Goal: Information Seeking & Learning: Learn about a topic

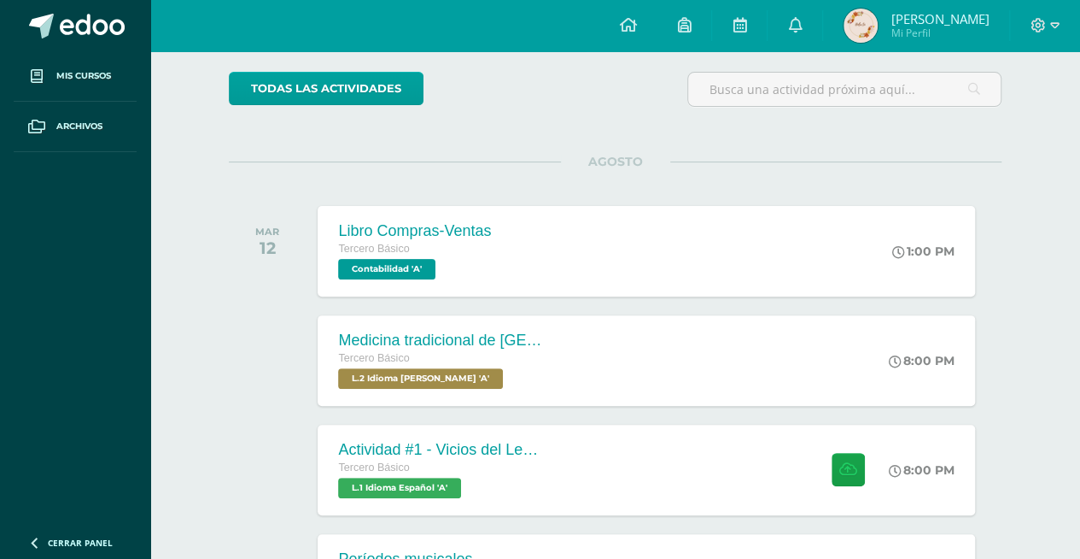
scroll to position [171, 0]
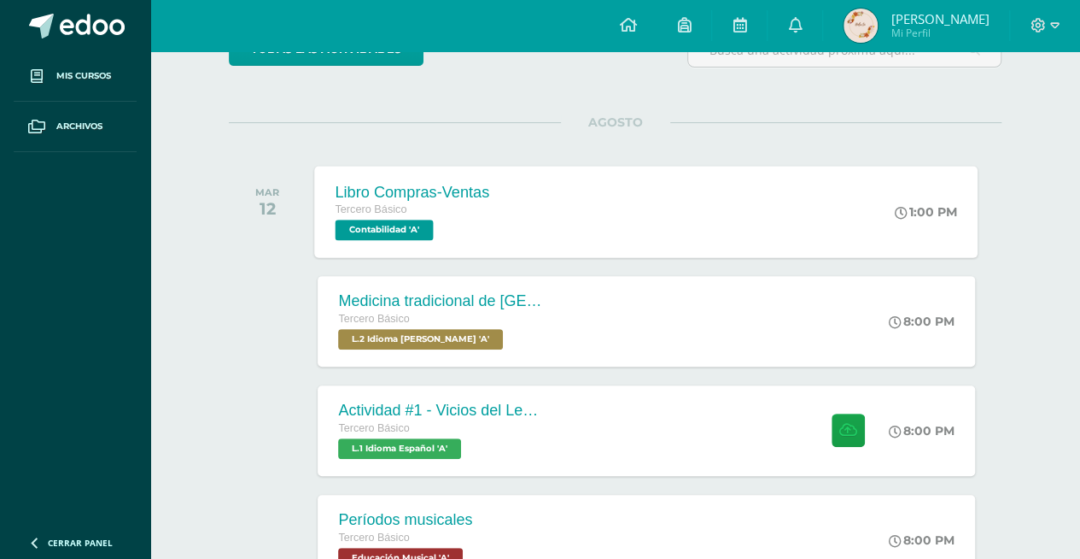
click at [637, 218] on div "Libro Compras-Ventas Tercero Básico Contabilidad 'A' 1:00 PM Libro Compras-Vent…" at bounding box center [647, 211] width 664 height 91
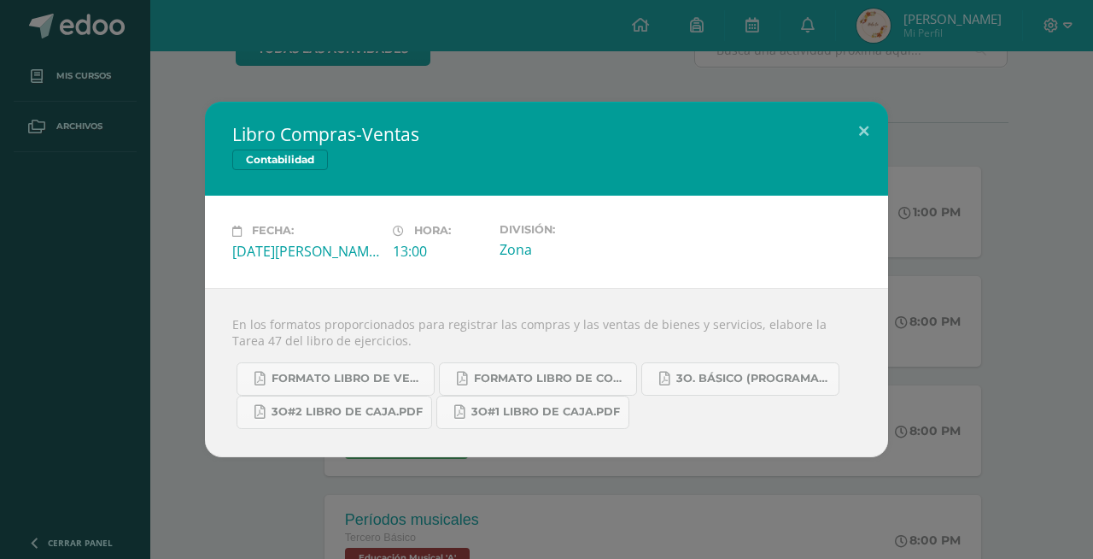
click at [982, 287] on div "Libro Compras-Ventas Contabilidad Fecha: [DATE][PERSON_NAME] Hora: 13:00 Divisi…" at bounding box center [547, 279] width 1080 height 354
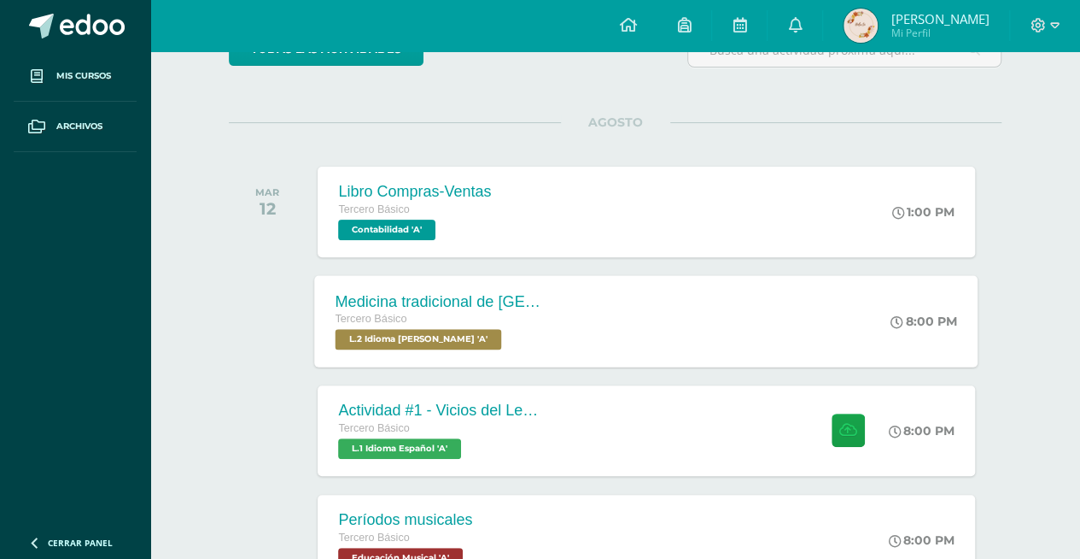
click at [787, 311] on div "Medicina tradicional de [GEOGRAPHIC_DATA] Tercero Básico L.2 Idioma [PERSON_NAM…" at bounding box center [647, 320] width 664 height 91
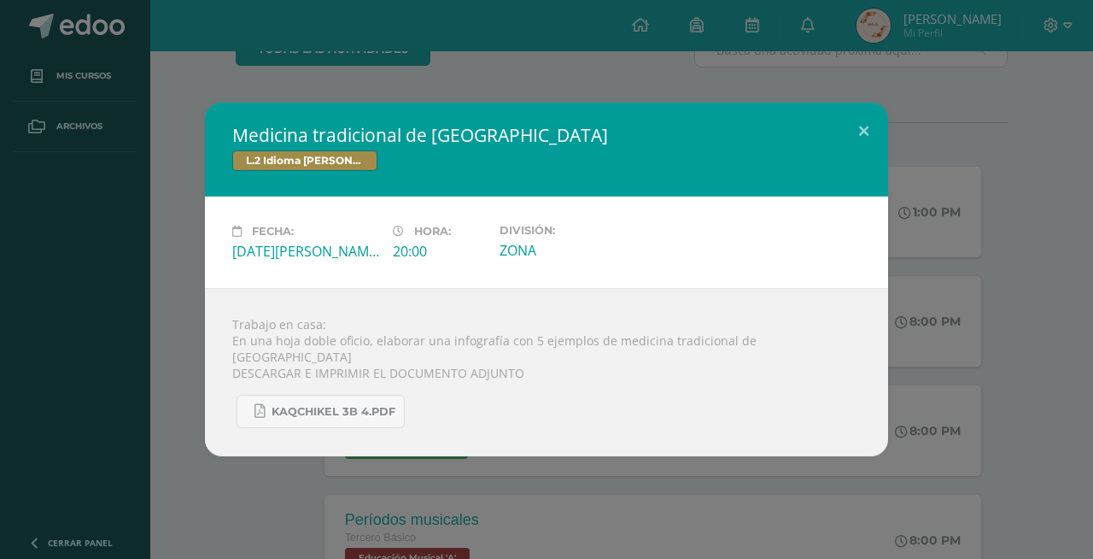
click at [987, 425] on div "Medicina tradicional de [GEOGRAPHIC_DATA] L.2 Idioma [PERSON_NAME] Fecha: [DATE…" at bounding box center [547, 279] width 1080 height 354
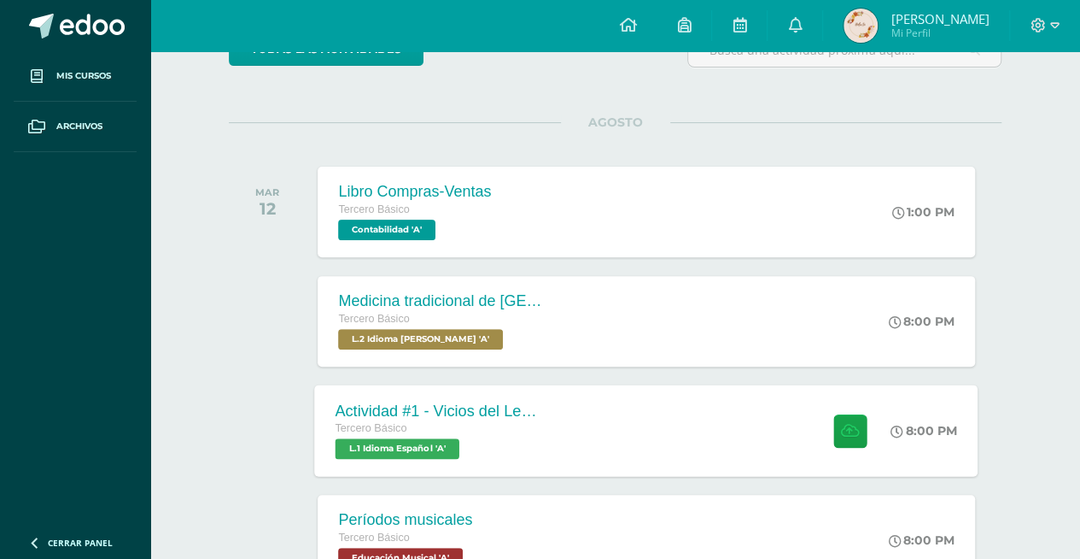
click at [775, 430] on div "Actividad #1 - Vicios del LenguaJe Tercero Básico L.1 Idioma Español 'A' 8:00 P…" at bounding box center [647, 429] width 664 height 91
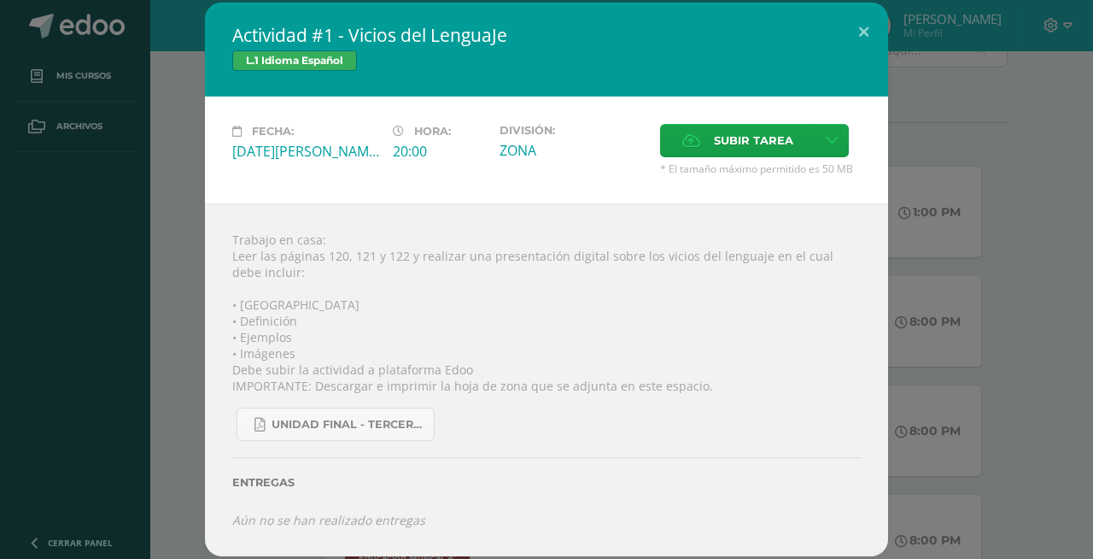
click at [981, 341] on div "Actividad #1 - Vicios del LenguaJe L.1 Idioma Español Fecha: [DATE][PERSON_NAME…" at bounding box center [547, 279] width 1080 height 553
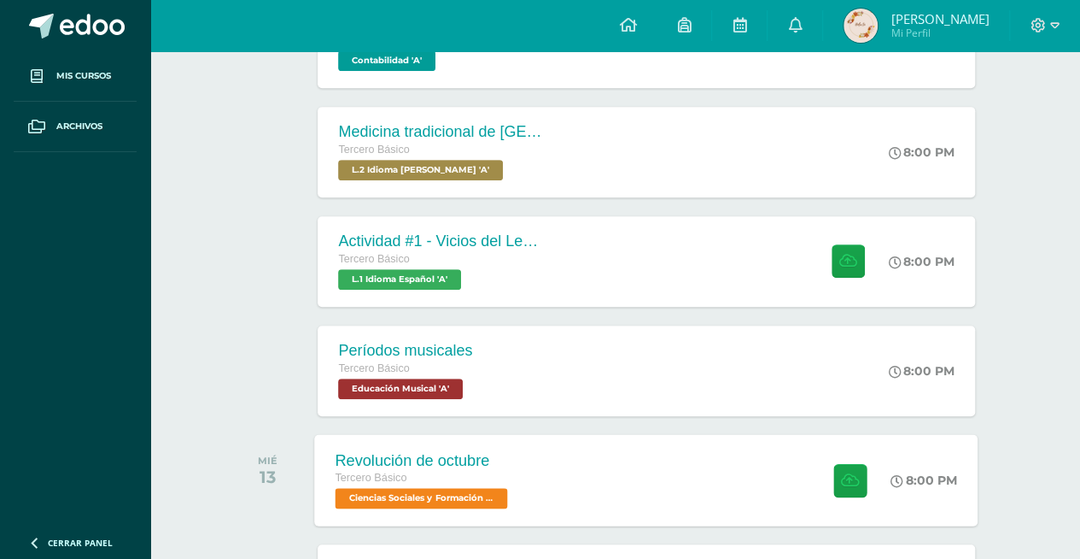
scroll to position [342, 0]
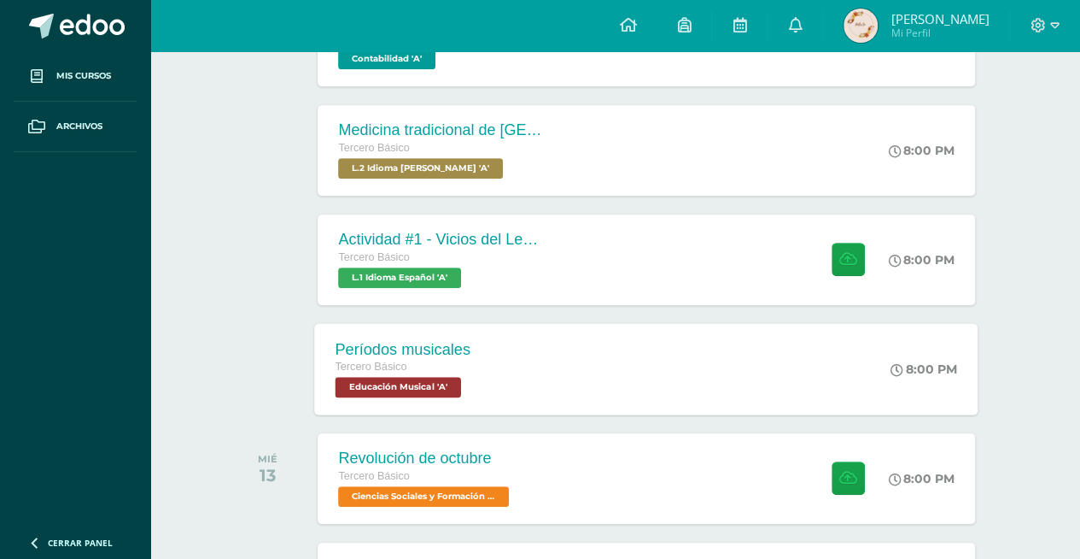
click at [849, 378] on div "Períodos musicales Tercero Básico Educación Musical 'A' 8:00 PM Períodos musica…" at bounding box center [647, 368] width 664 height 91
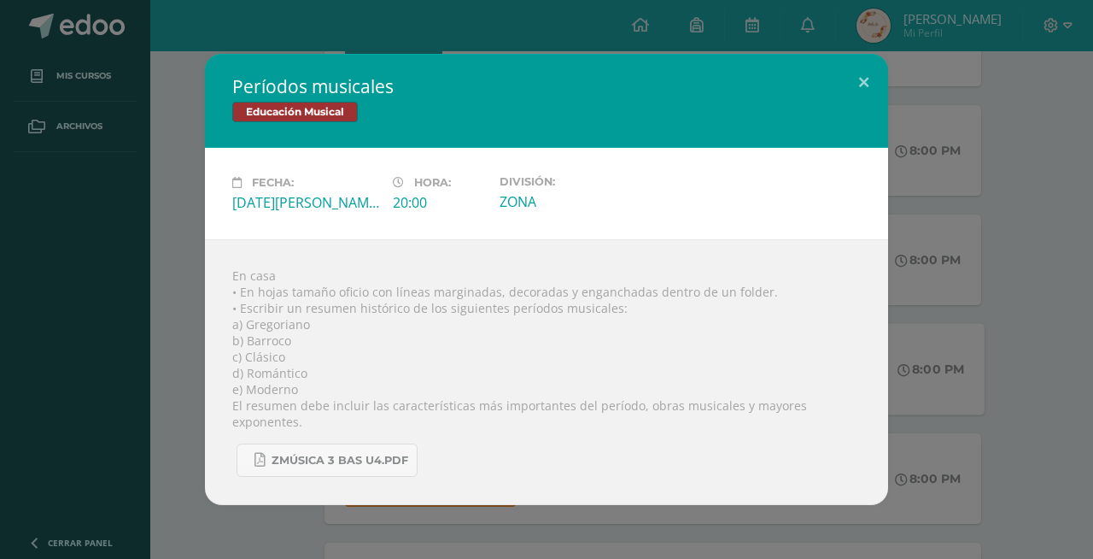
click at [996, 427] on div "Períodos musicales Educación Musical Fecha: [DATE][PERSON_NAME] Hora: 20:00 Div…" at bounding box center [547, 279] width 1080 height 451
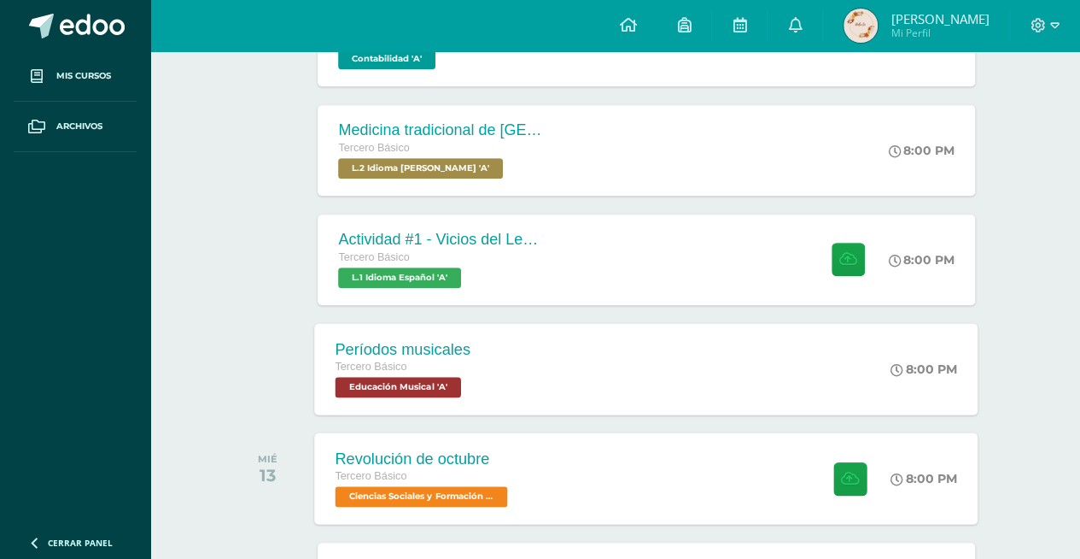
click at [805, 460] on div at bounding box center [847, 477] width 84 height 91
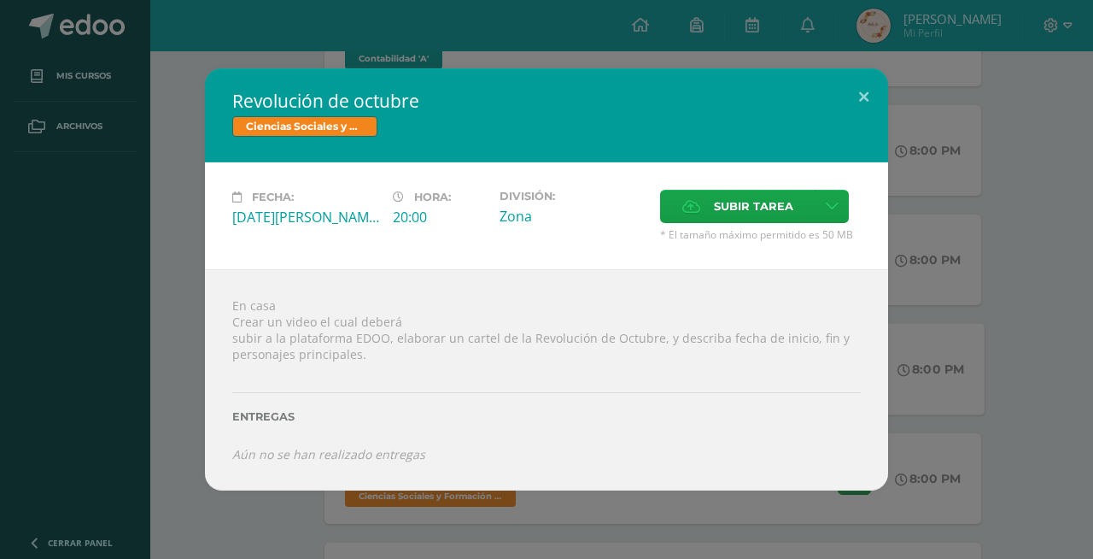
click at [979, 355] on div "Revolución de octubre Ciencias Sociales y Formación Ciudadana Fecha: [DATE][PER…" at bounding box center [547, 279] width 1080 height 422
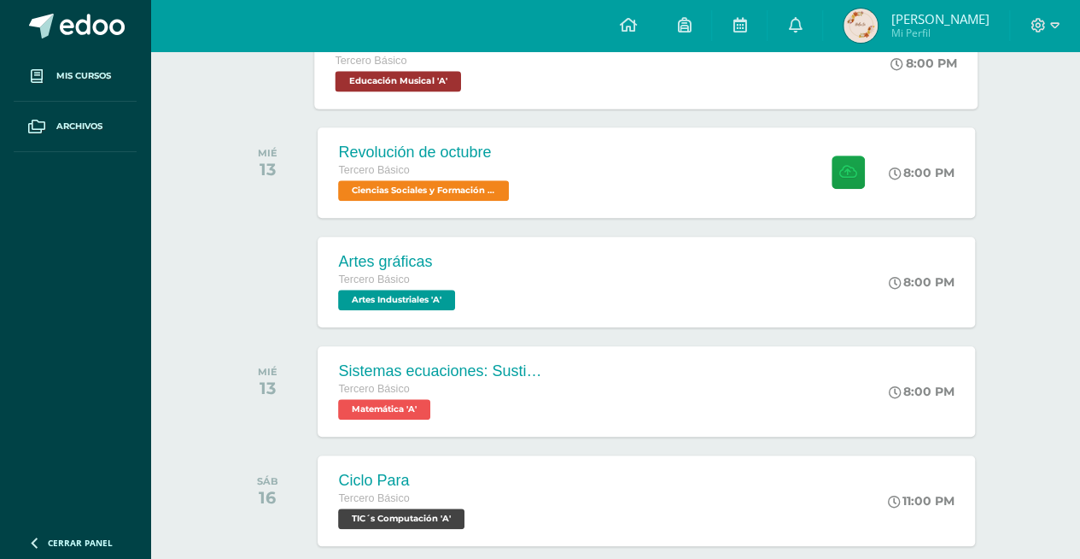
scroll to position [649, 0]
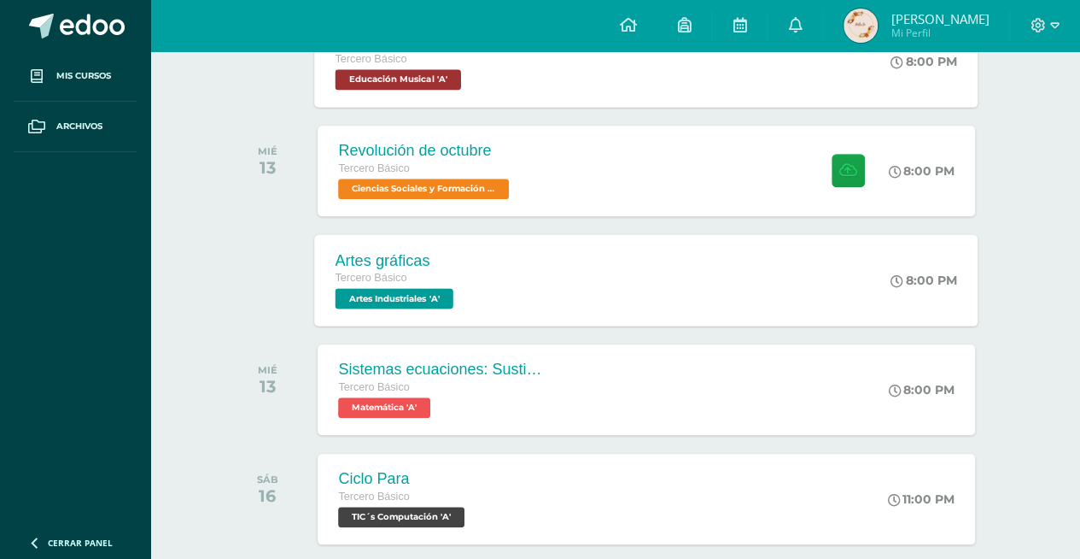
click at [770, 304] on div "Artes gráficas Tercero Básico Artes Industriales 'A' 8:00 PM Artes gráficas Art…" at bounding box center [647, 279] width 664 height 91
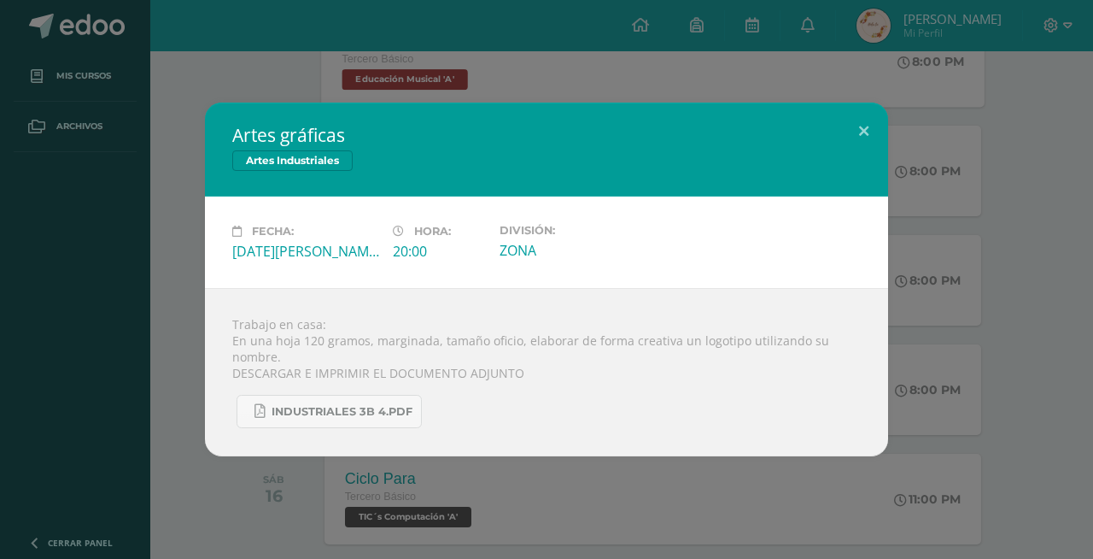
click at [929, 337] on div "Artes gráficas Artes Industriales Fecha: [DATE][PERSON_NAME] Hora: 20:00 Divisi…" at bounding box center [547, 279] width 1080 height 354
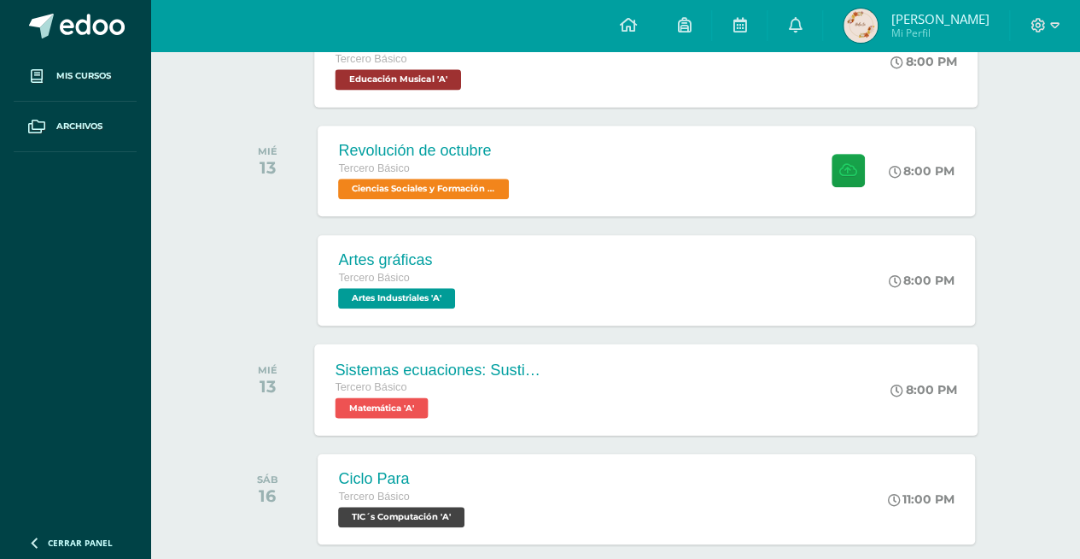
click at [730, 364] on div "Sistemas ecuaciones: Sustitución e igualación Tercero Básico Matemática 'A' 8:0…" at bounding box center [647, 388] width 664 height 91
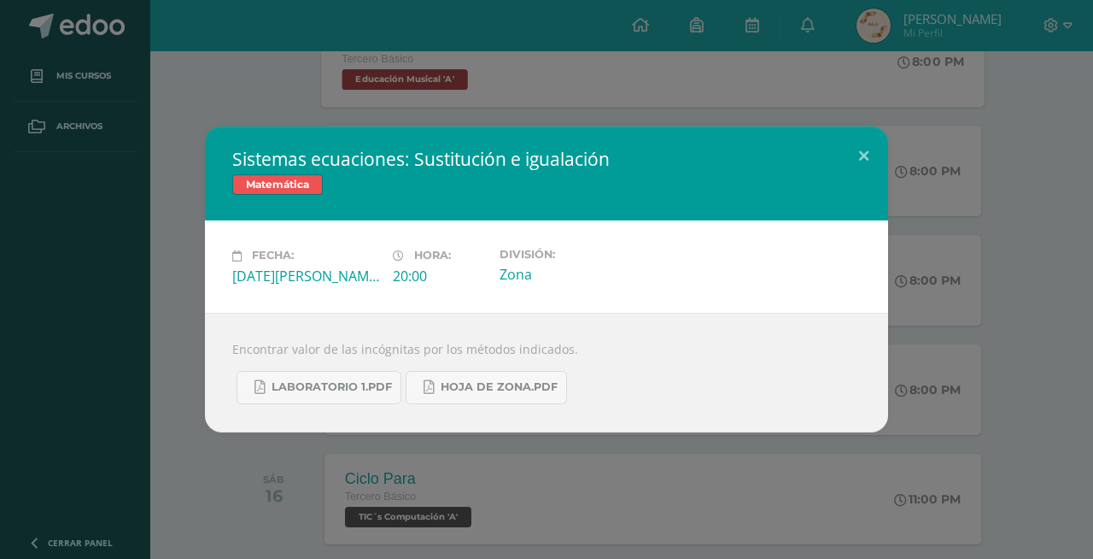
click at [480, 460] on div "Sistemas ecuaciones: Sustitución e igualación Matemática Fecha: [DATE][PERSON_N…" at bounding box center [546, 279] width 1093 height 559
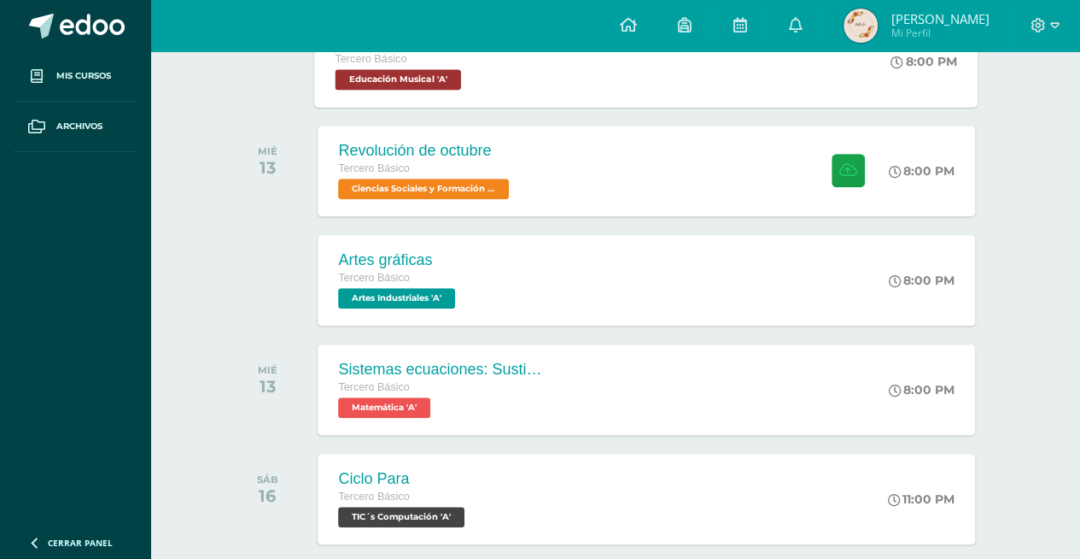
scroll to position [0, 0]
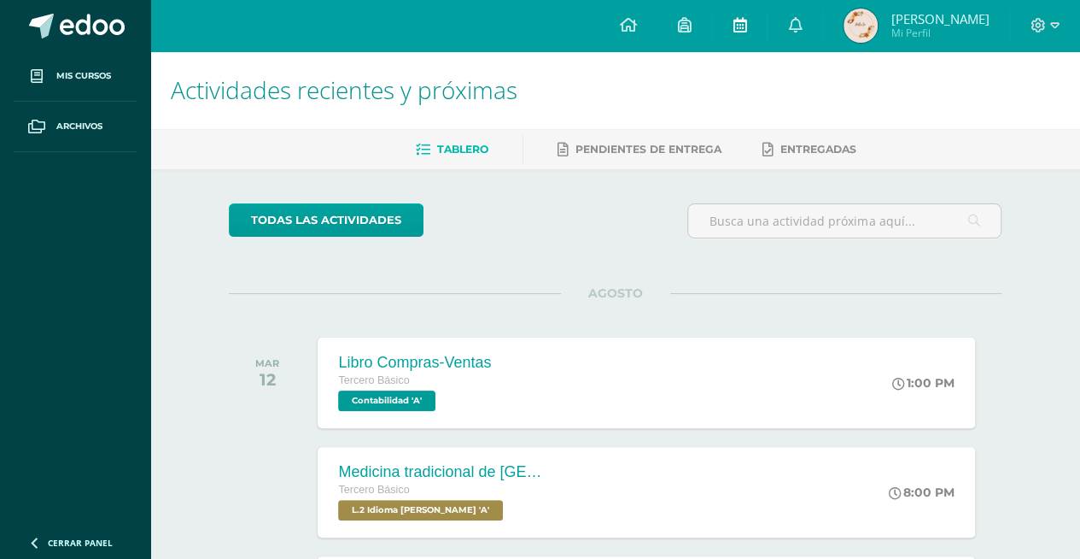
click at [762, 21] on link at bounding box center [739, 25] width 55 height 51
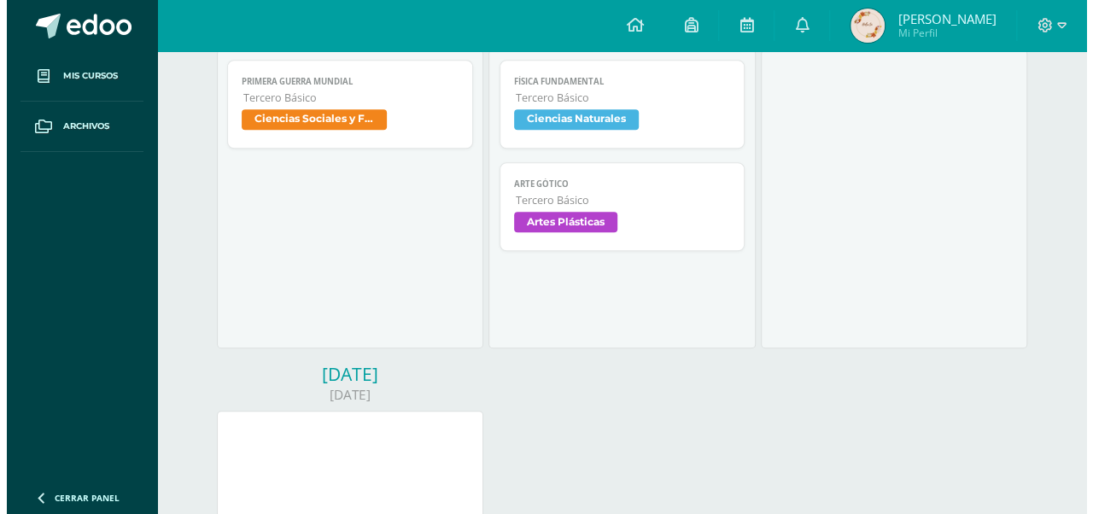
scroll to position [645, 0]
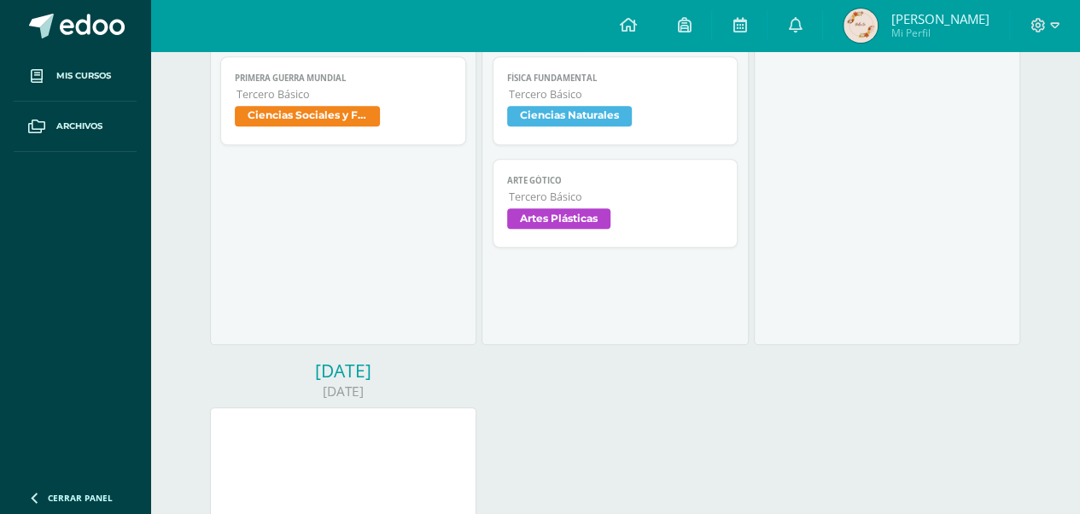
click at [663, 131] on link "Física Fundamental Tercero Básico Ciencias Naturales" at bounding box center [616, 100] width 246 height 89
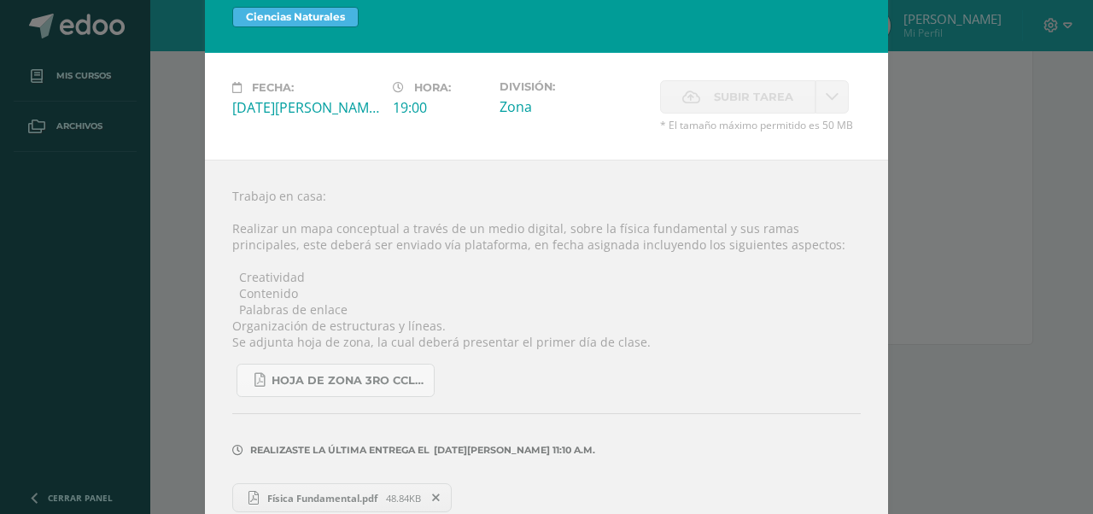
scroll to position [61, 0]
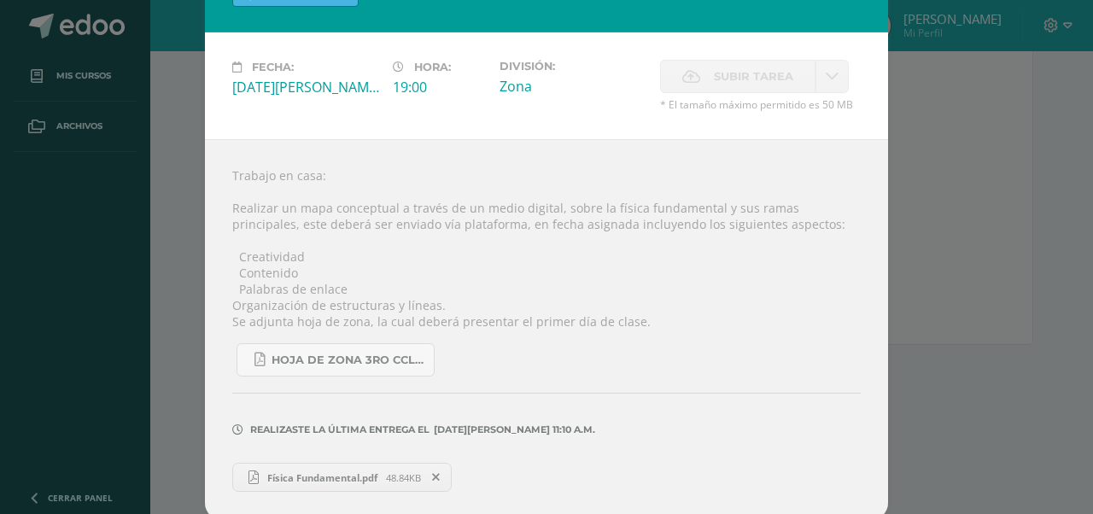
click at [378, 477] on span "Física Fundamental.pdf" at bounding box center [322, 477] width 127 height 13
click at [916, 252] on div "Física Fundamental Ciencias Naturales Fecha: Viernes 08 de Agosto Hora: 19:00 D…" at bounding box center [547, 230] width 1080 height 582
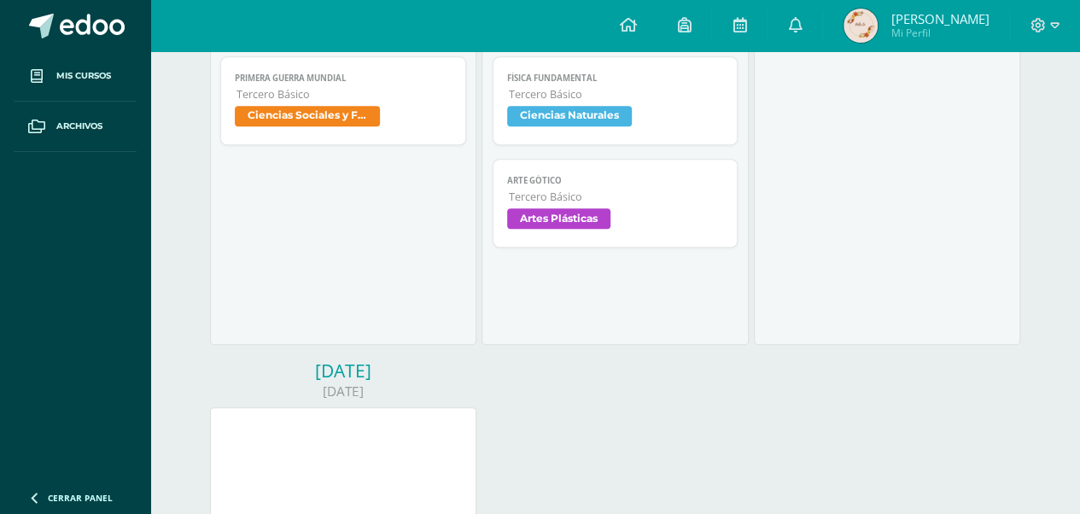
click at [661, 211] on span "Artes Plásticas" at bounding box center [615, 220] width 217 height 25
